Goal: Information Seeking & Learning: Learn about a topic

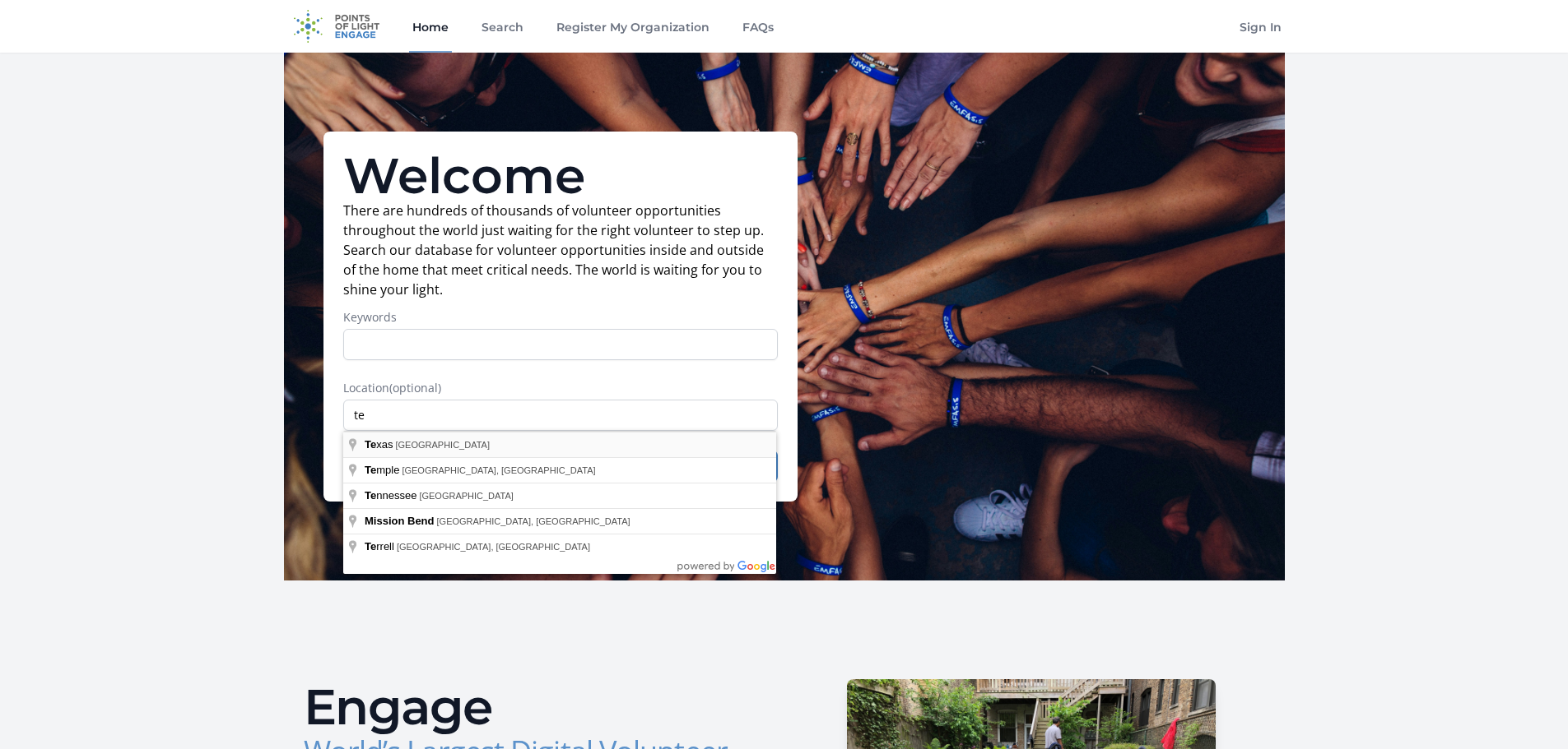
type input "[US_STATE], [GEOGRAPHIC_DATA]"
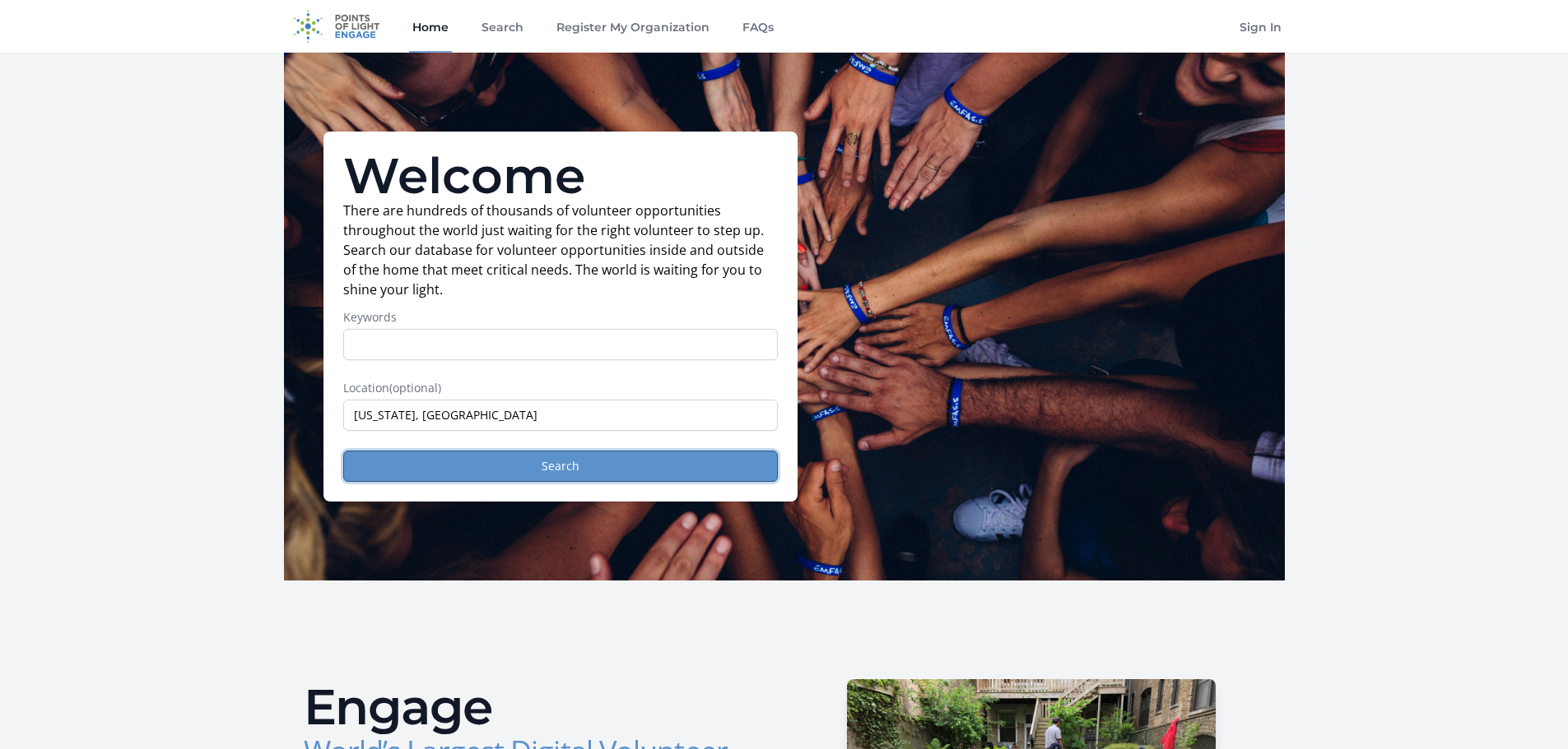
click at [595, 469] on button "Search" at bounding box center [561, 466] width 434 height 31
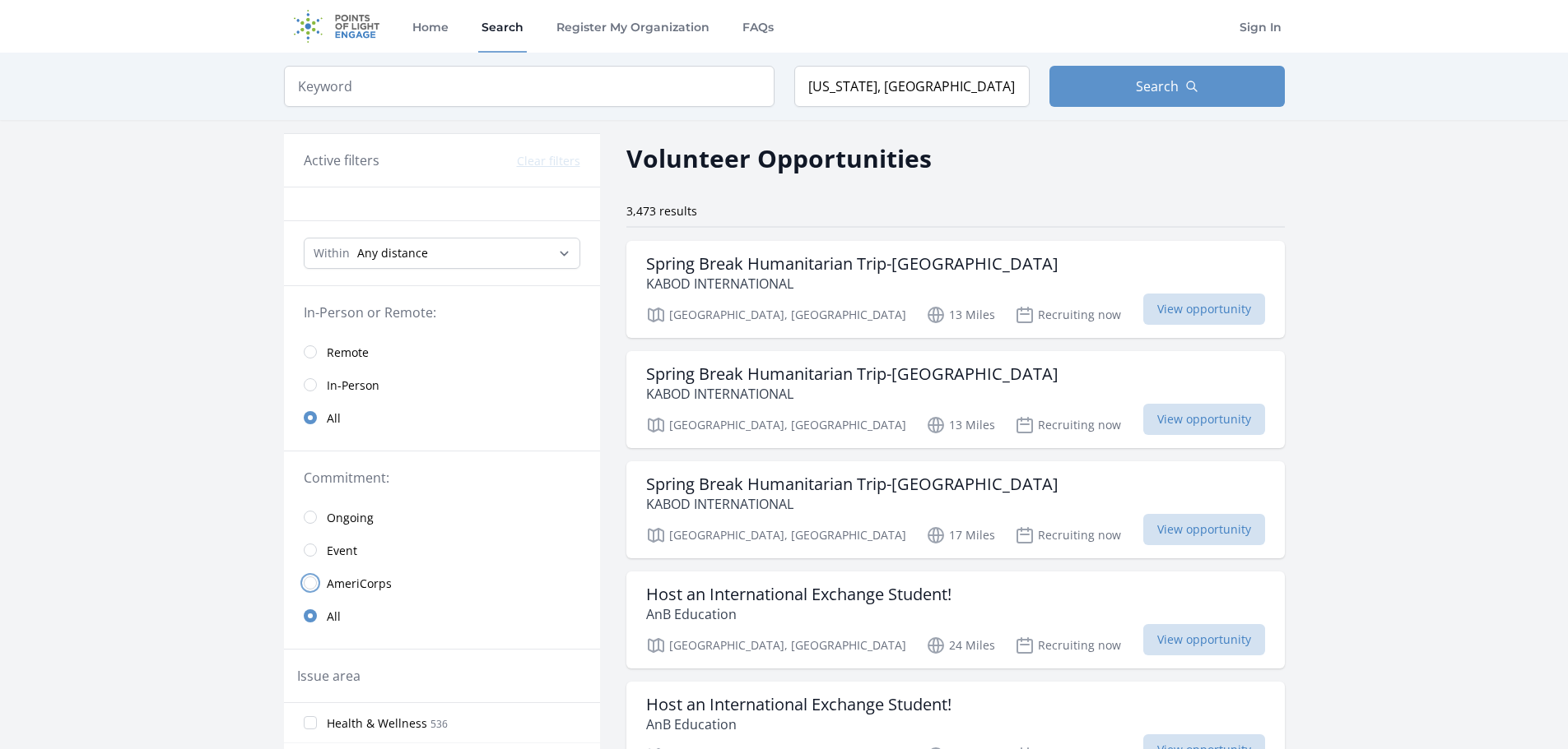
click at [310, 583] on input "radio" at bounding box center [311, 584] width 13 height 13
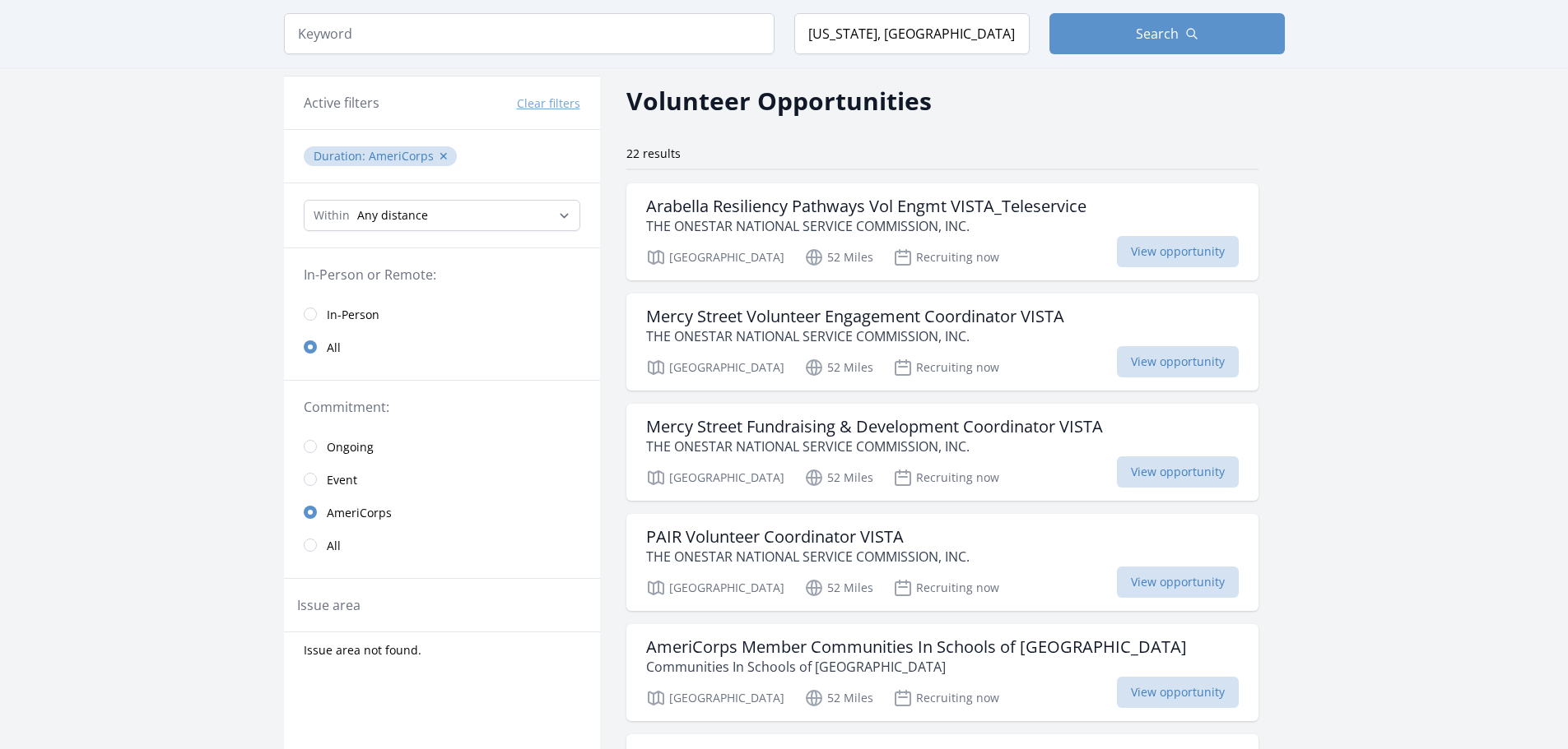
scroll to position [83, 0]
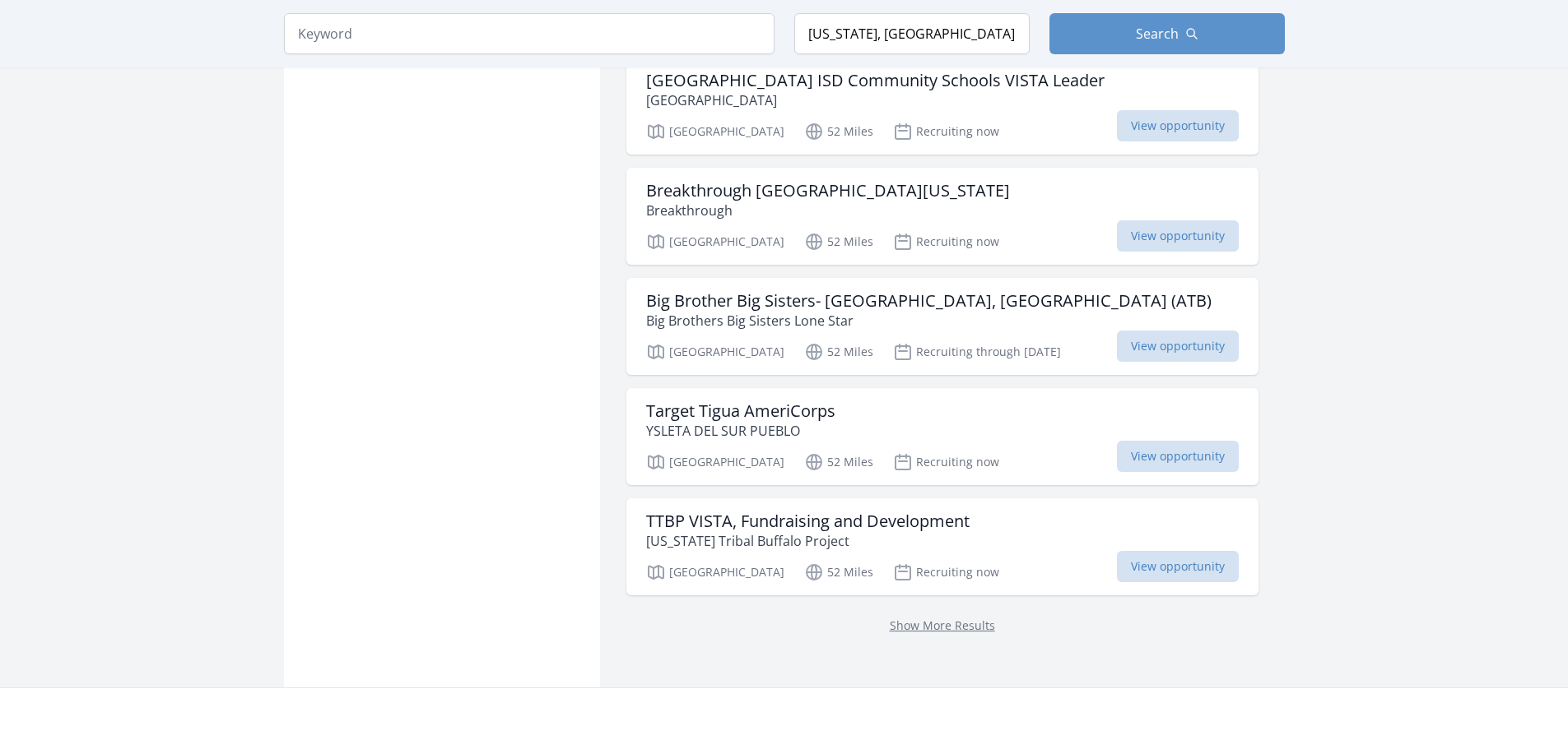
scroll to position [2059, 0]
